Goal: Navigation & Orientation: Find specific page/section

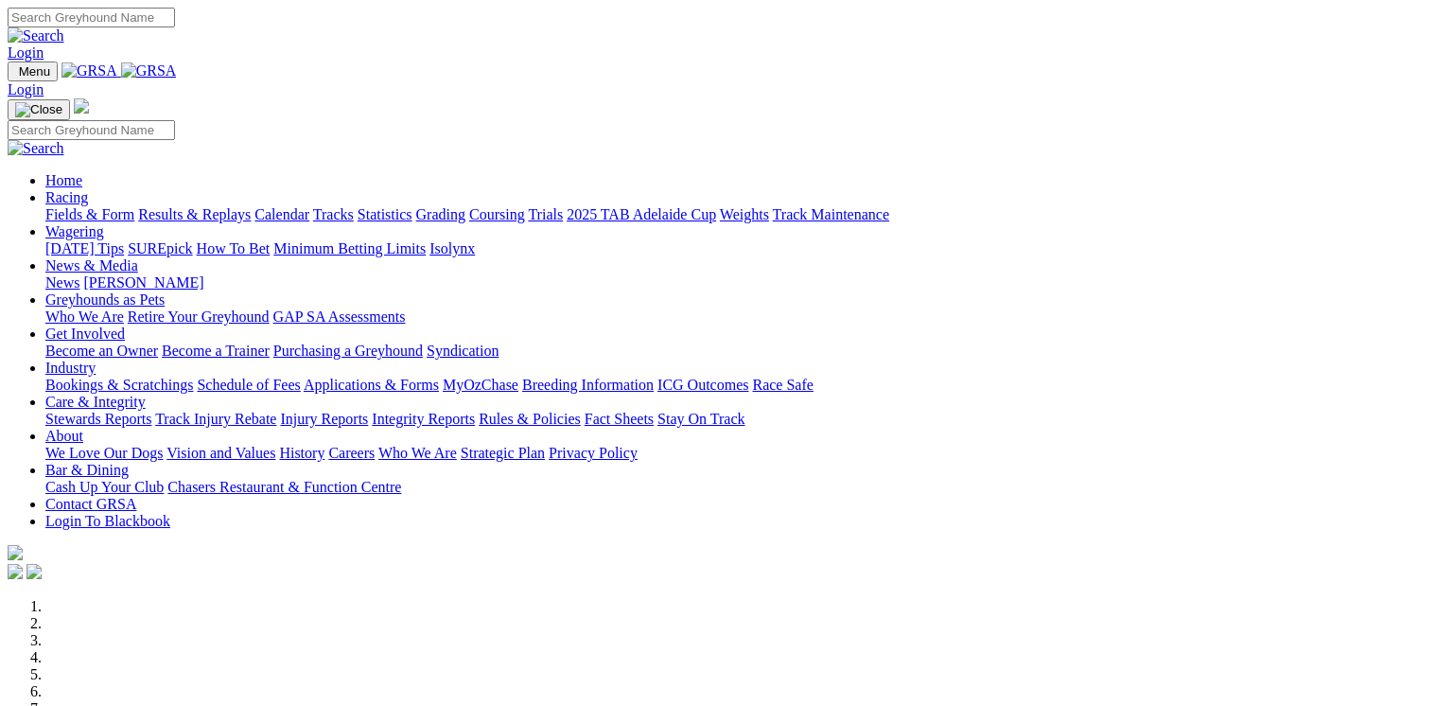
scroll to position [530, 0]
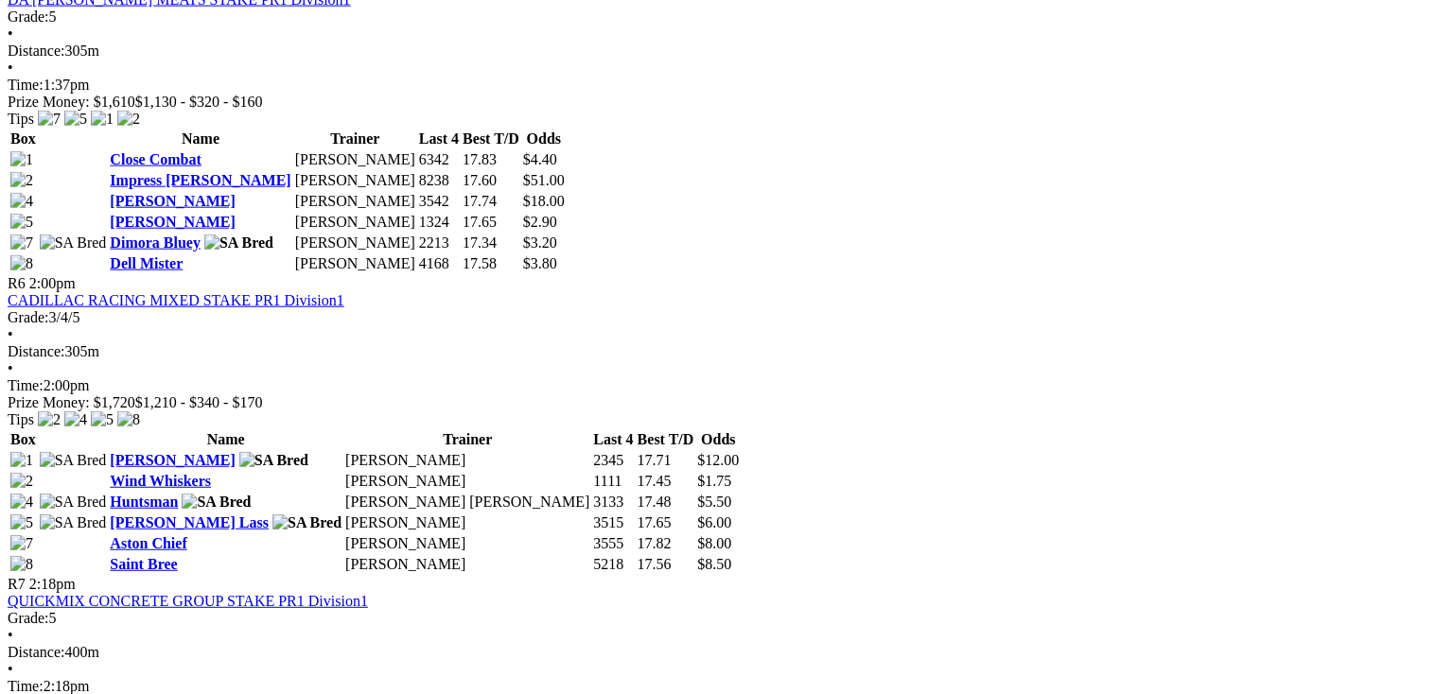
scroll to position [2195, 0]
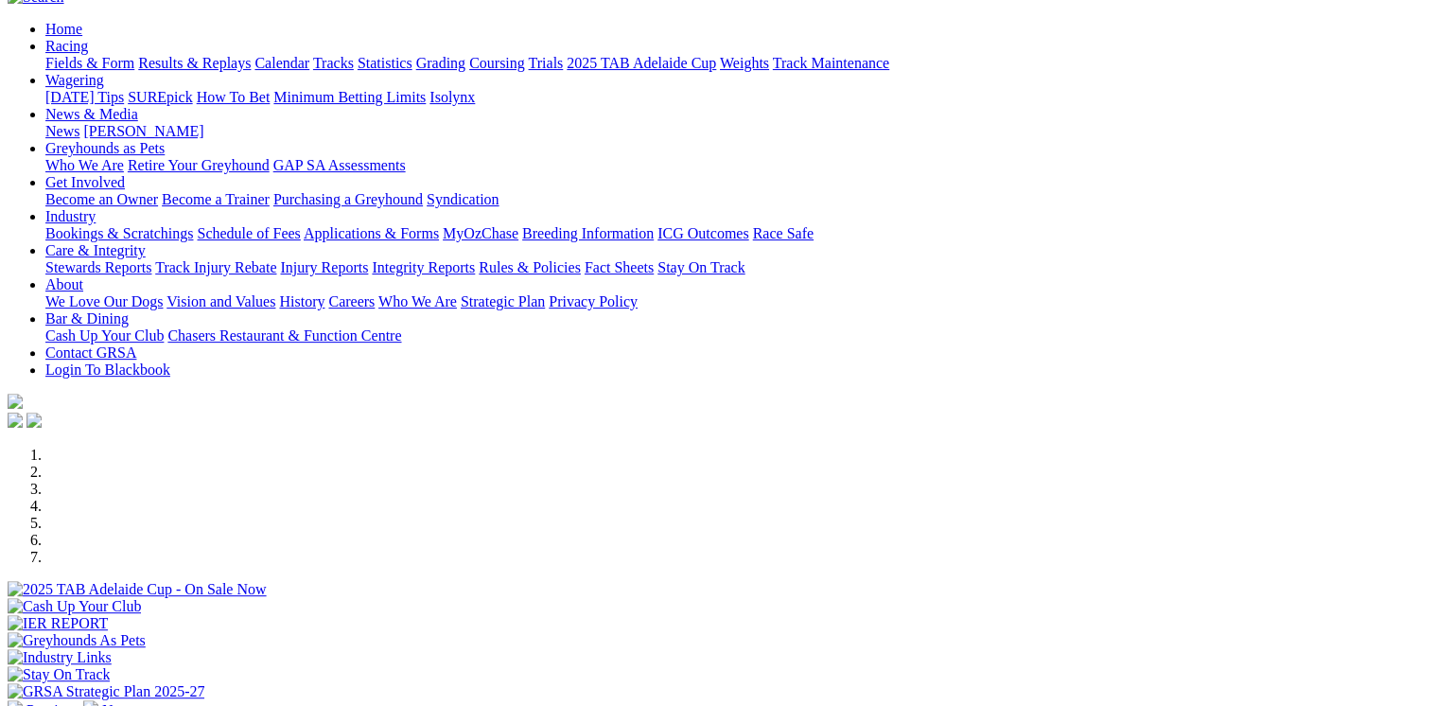
scroll to position [151, 0]
